Goal: Check status: Check status

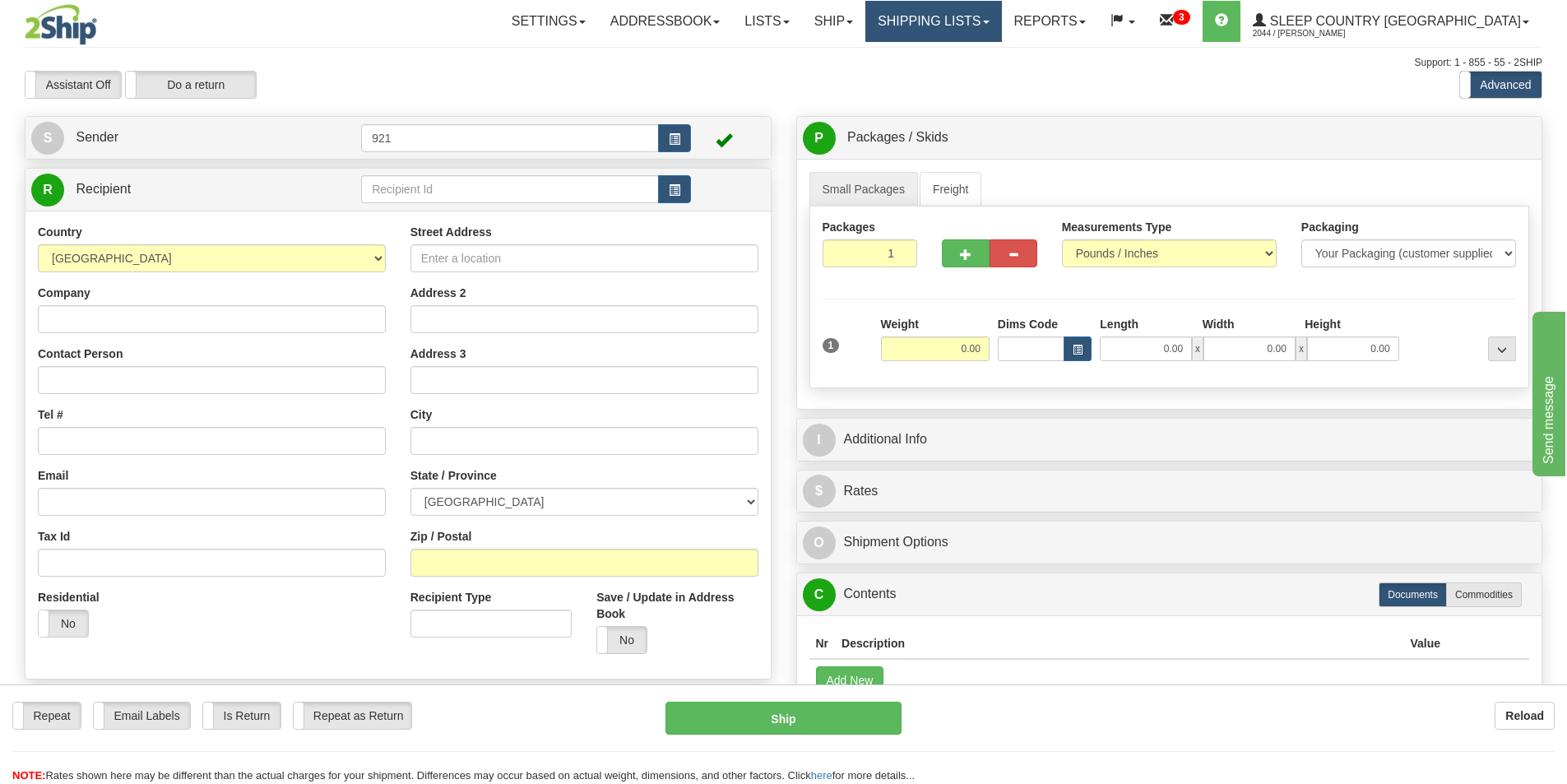
click at [1001, 20] on link "Shipping lists" at bounding box center [932, 21] width 135 height 41
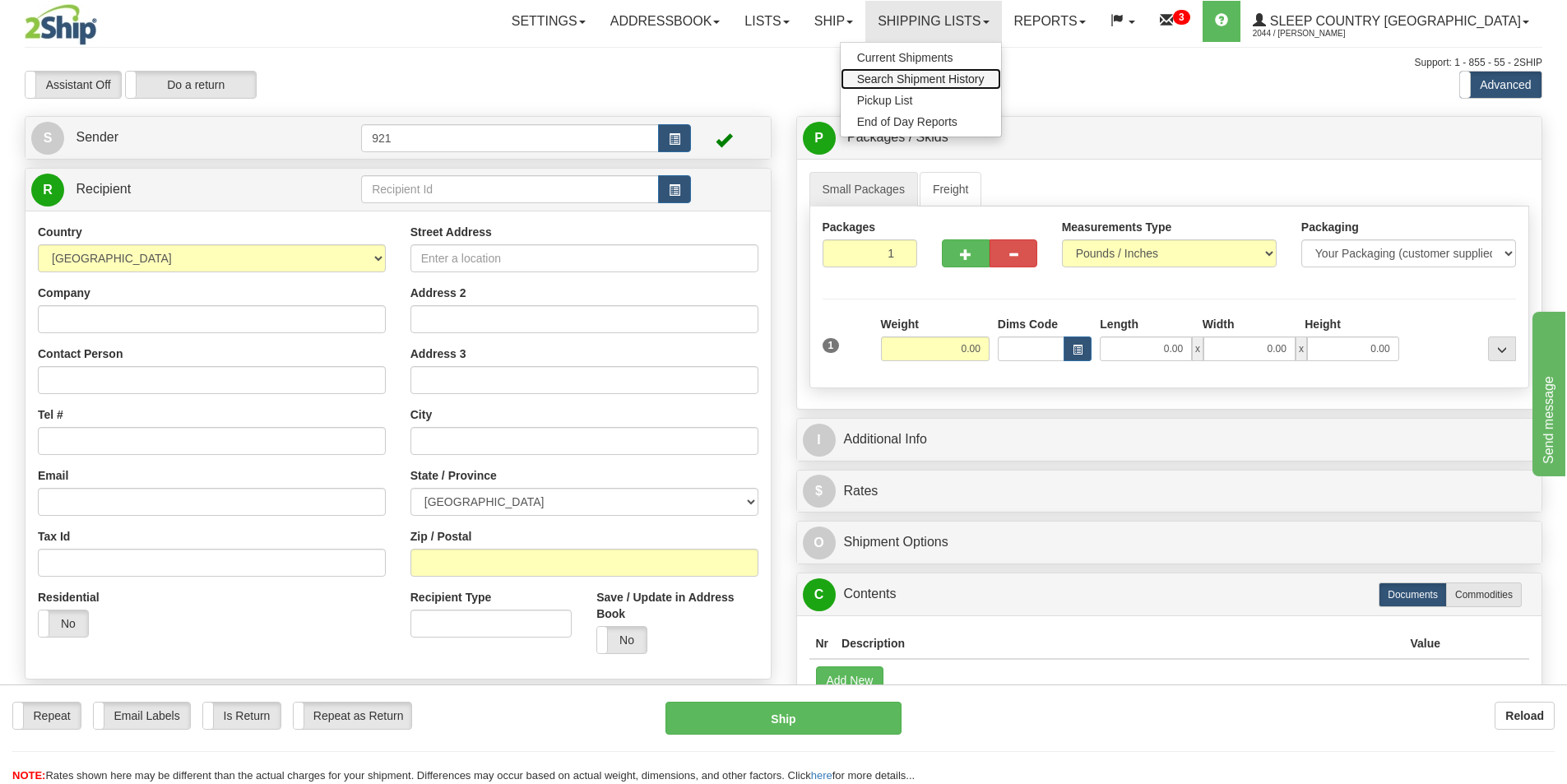
click at [984, 74] on span "Search Shipment History" at bounding box center [921, 79] width 128 height 13
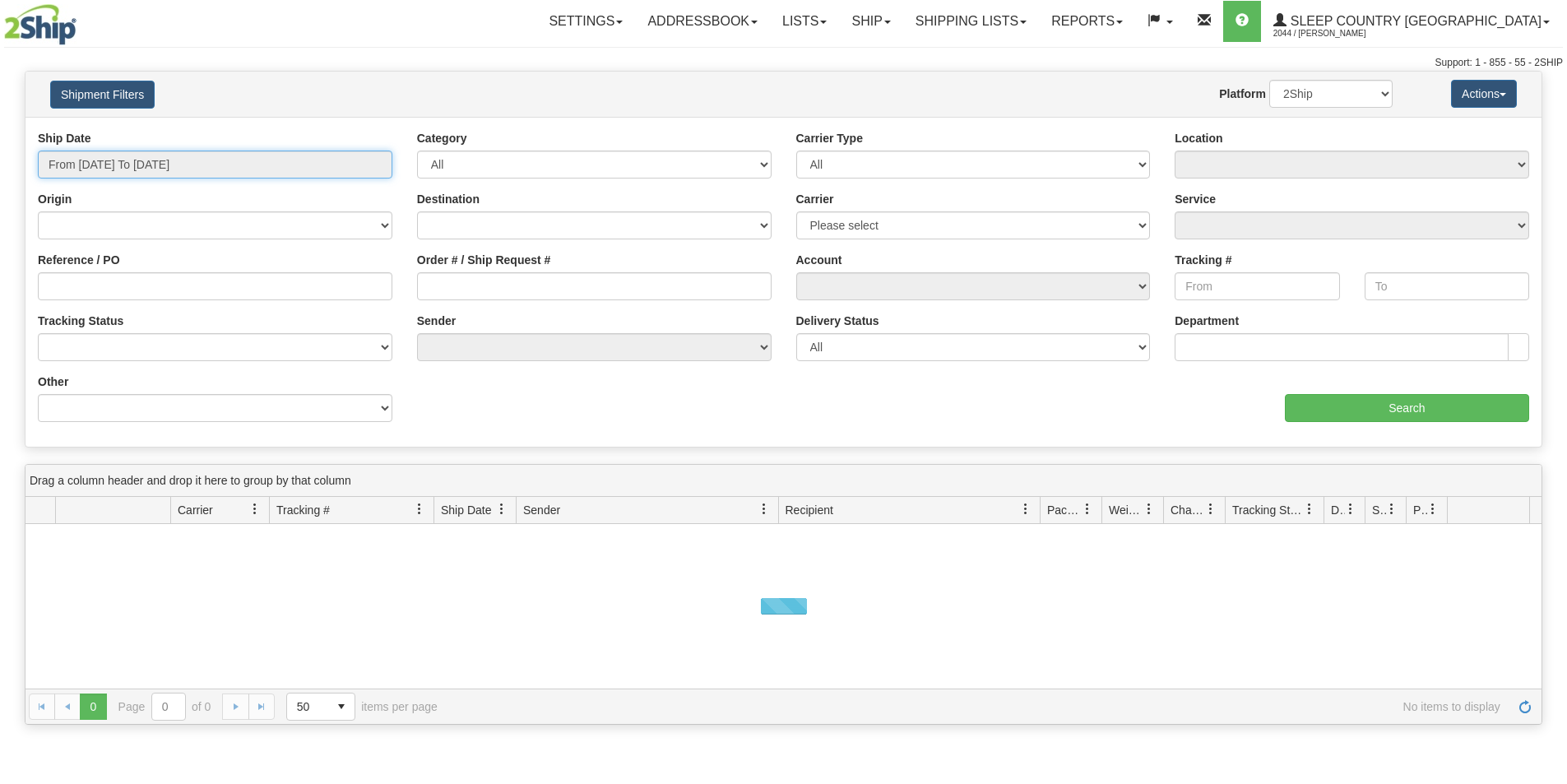
click at [120, 154] on input "From 09/20/2025 To 09/21/2025" at bounding box center [215, 164] width 355 height 28
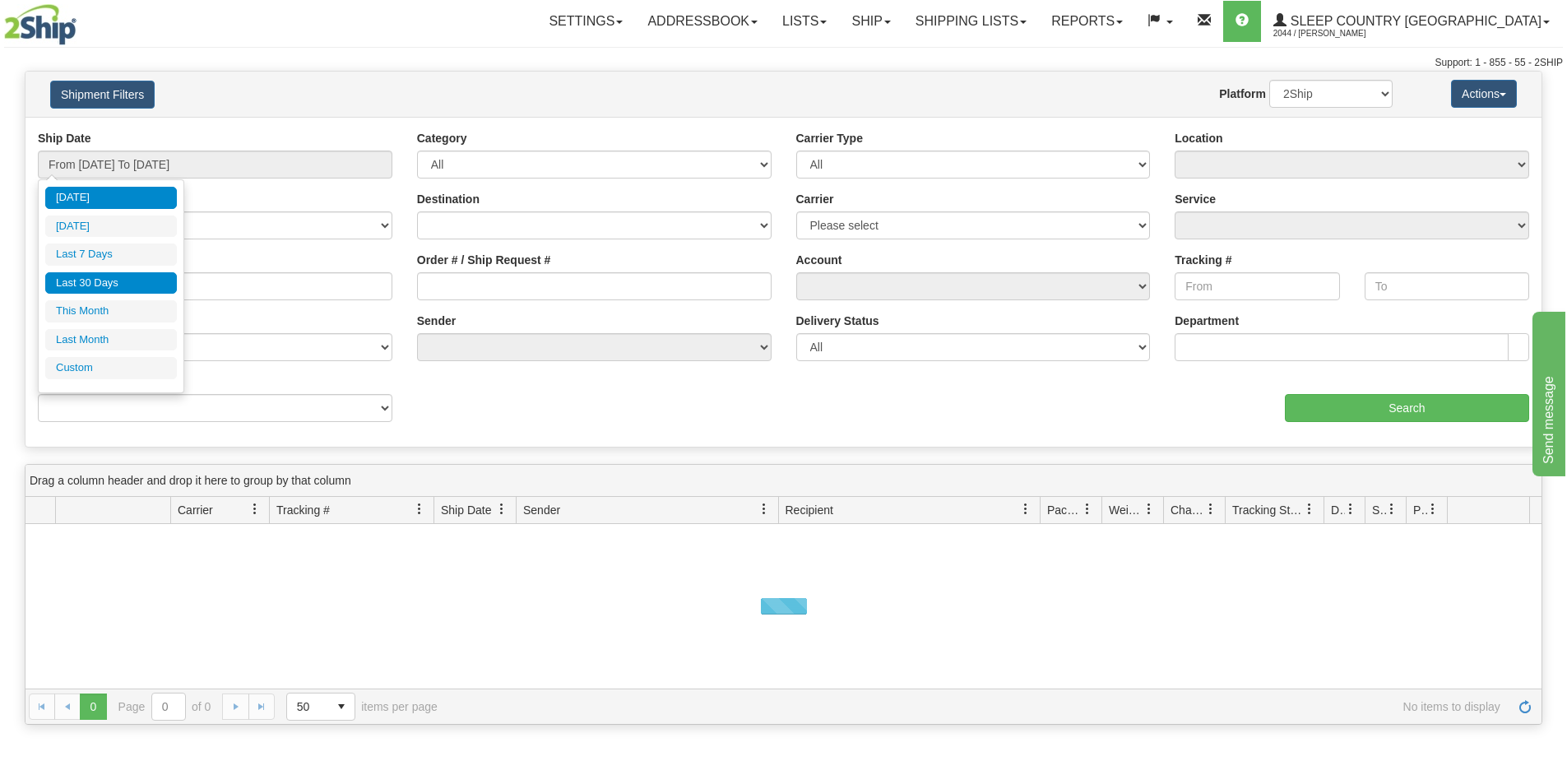
click at [120, 276] on li "Last 30 Days" at bounding box center [111, 283] width 132 height 22
type input "From 08/23/2025 To 09/21/2025"
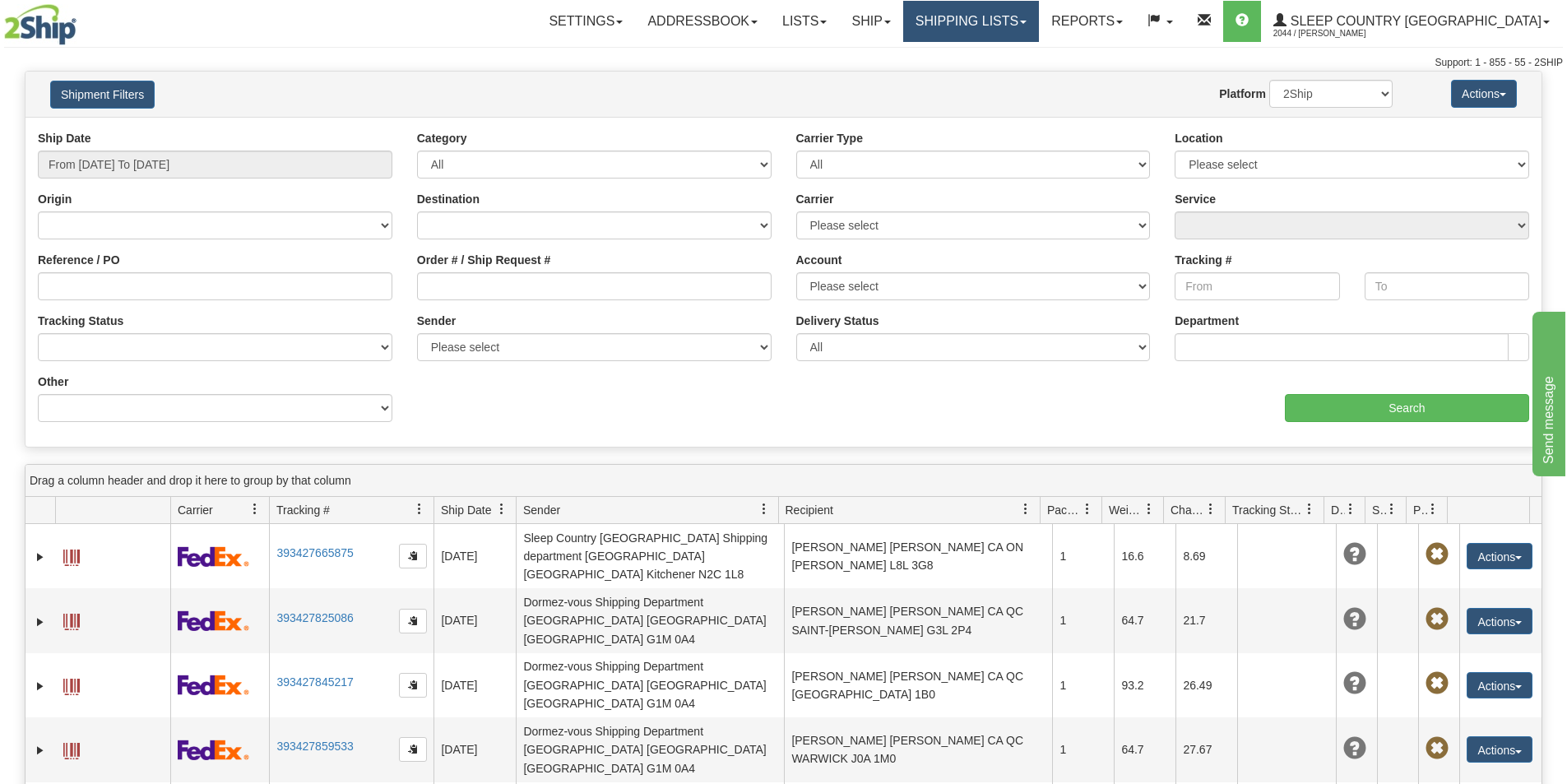
click at [1035, 17] on link "Shipping lists" at bounding box center [970, 21] width 135 height 41
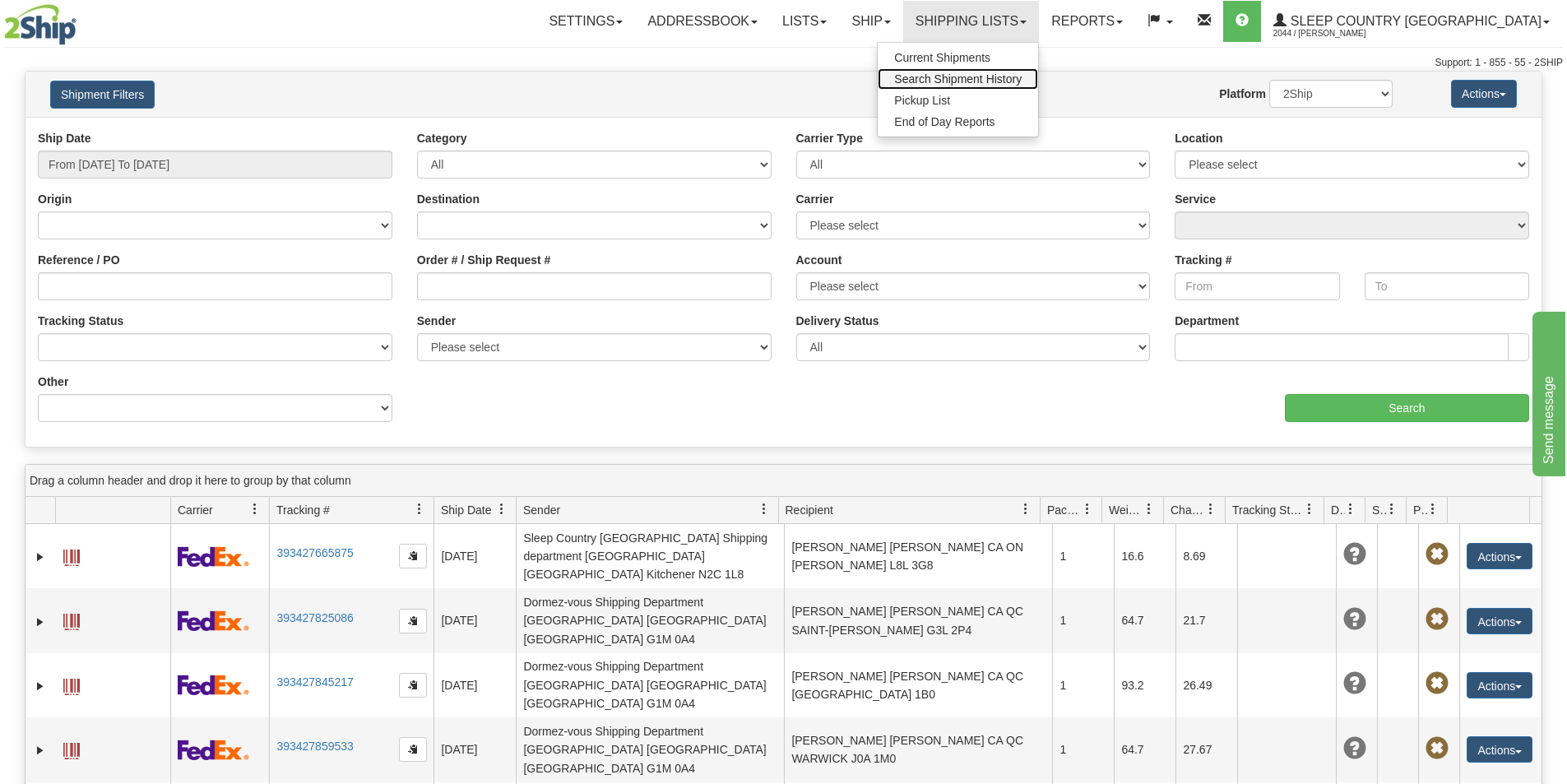
click at [1021, 75] on span "Search Shipment History" at bounding box center [958, 79] width 128 height 13
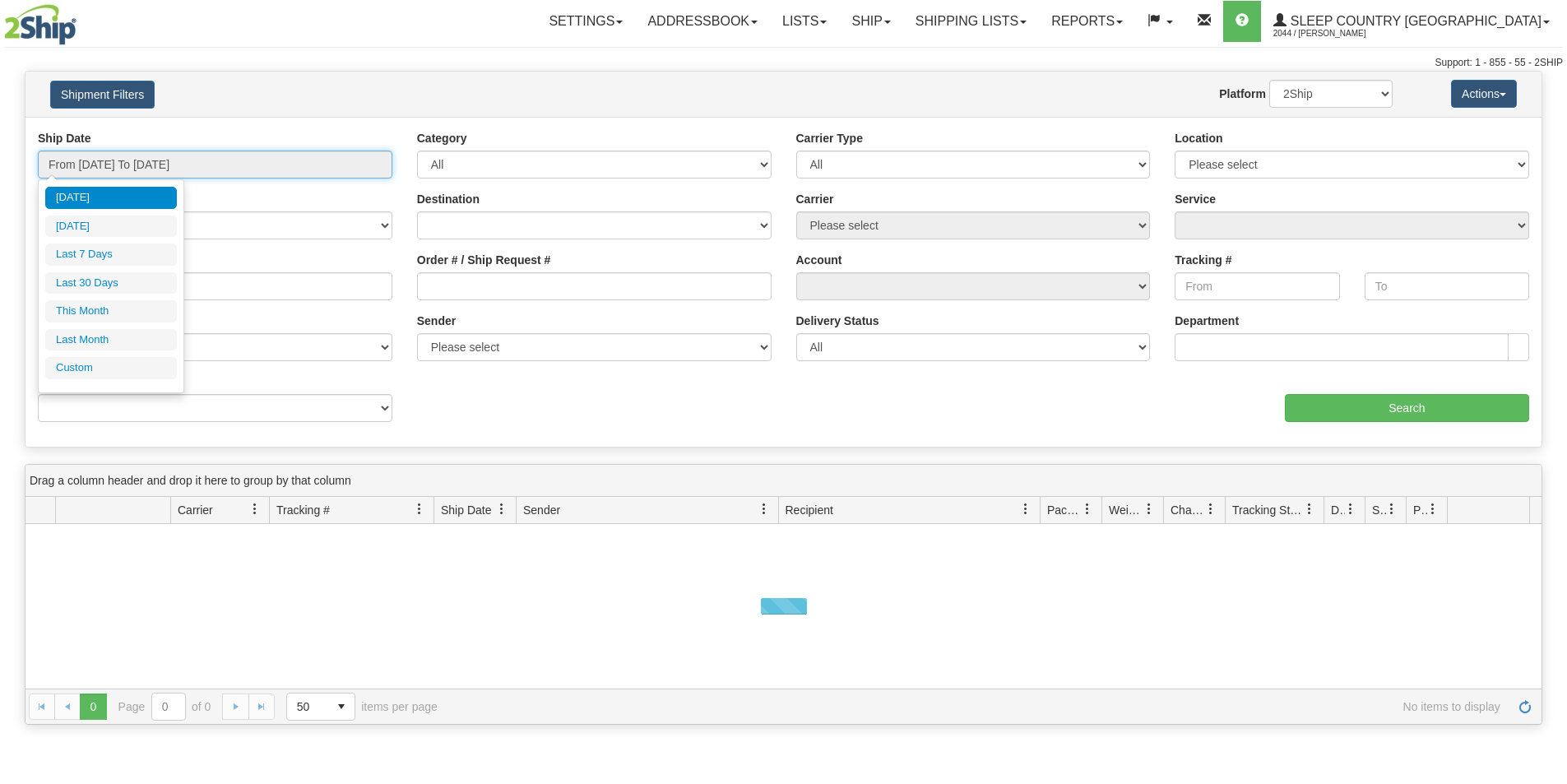
click at [297, 171] on input "From 09/20/2025 To 09/21/2025" at bounding box center [215, 164] width 355 height 28
click at [118, 283] on li "Last 30 Days" at bounding box center [111, 283] width 132 height 22
type input "From 08/23/2025 To 09/21/2025"
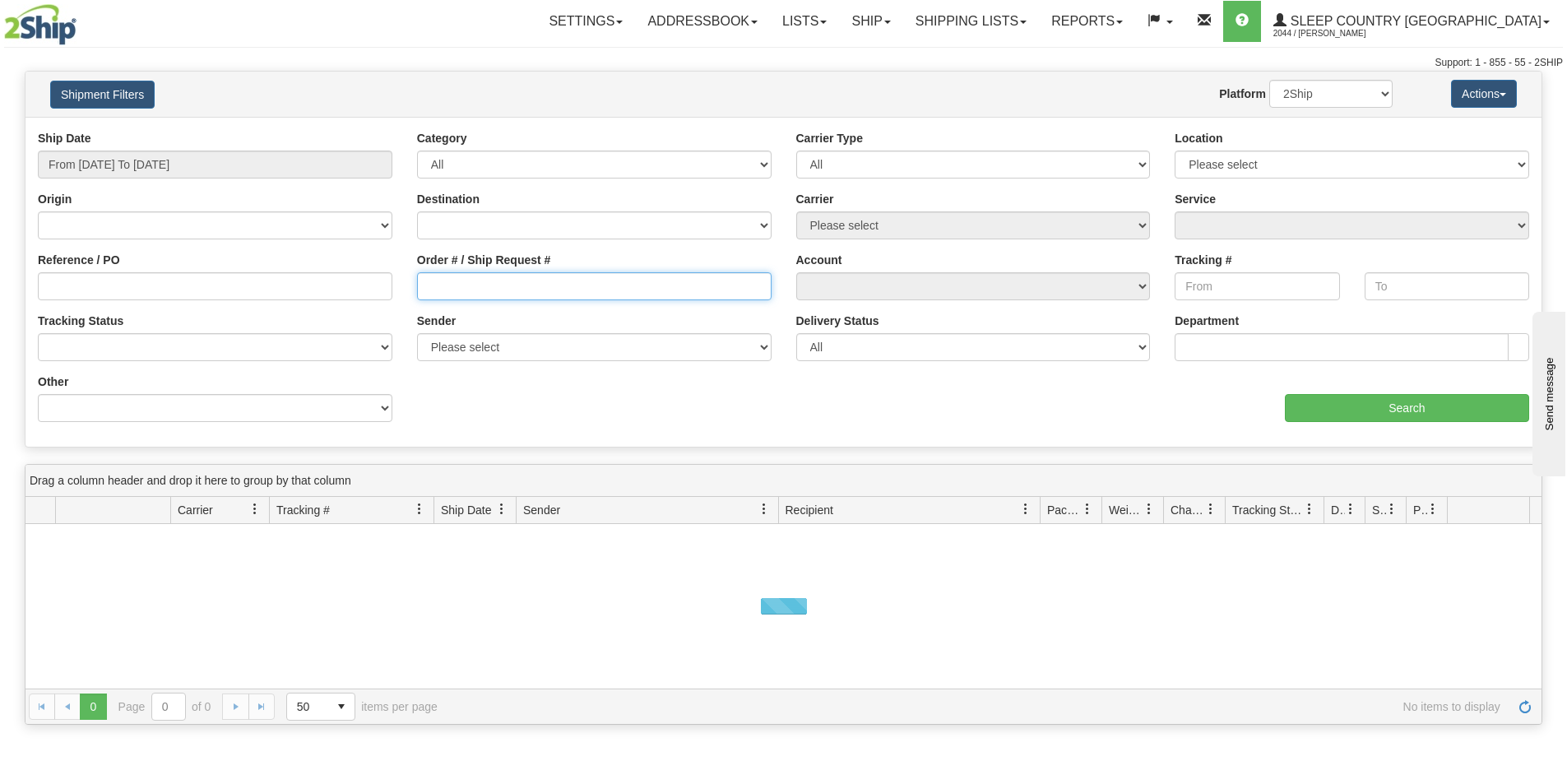
click at [590, 287] on input "Order # / Ship Request #" at bounding box center [594, 286] width 355 height 28
paste input "9000I093036"
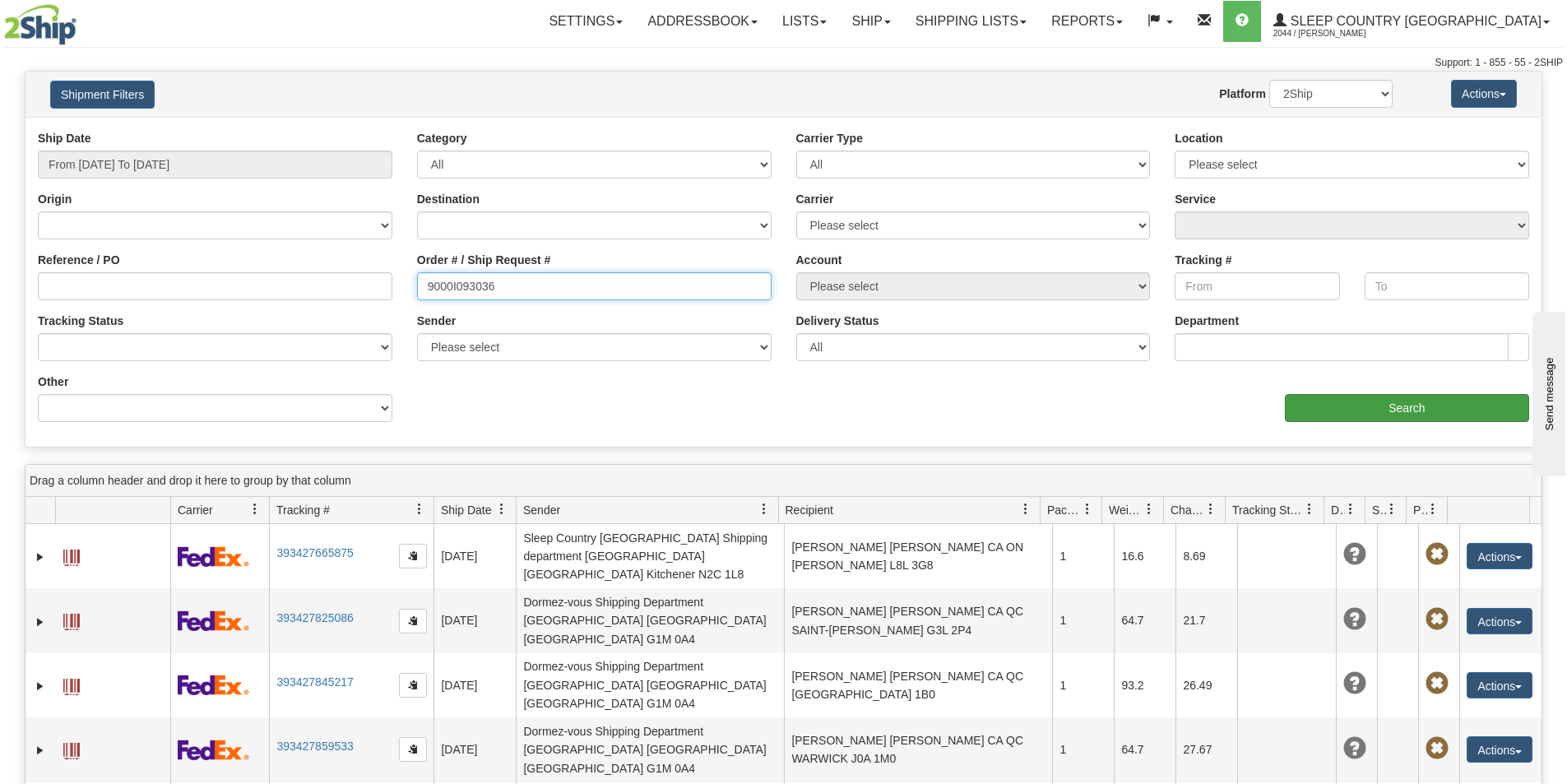
type input "9000I093036"
click at [1305, 402] on input "Search" at bounding box center [1406, 408] width 245 height 28
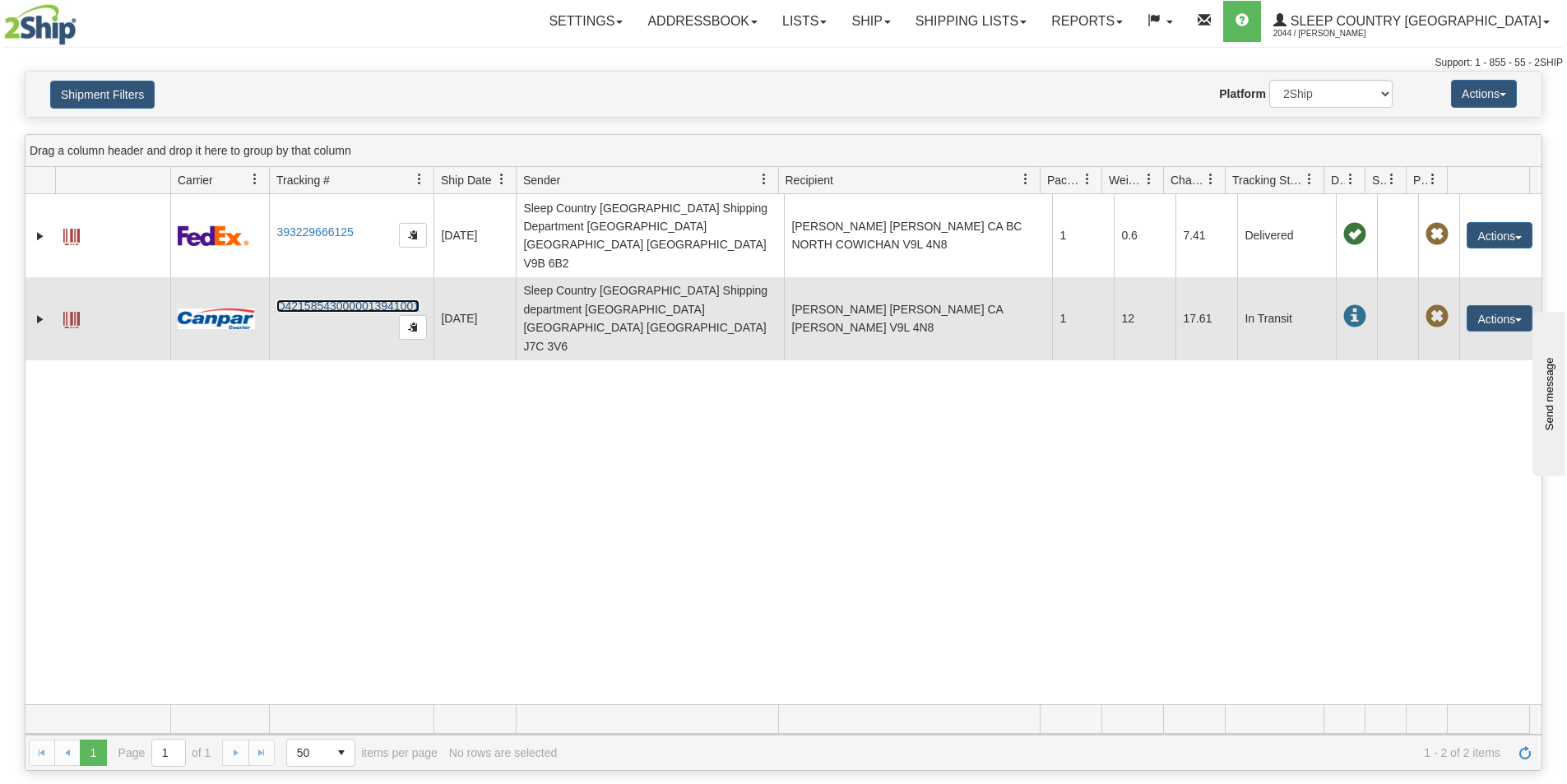
click at [358, 299] on link "D421585430000013941001" at bounding box center [348, 306] width 143 height 13
